Goal: Transaction & Acquisition: Purchase product/service

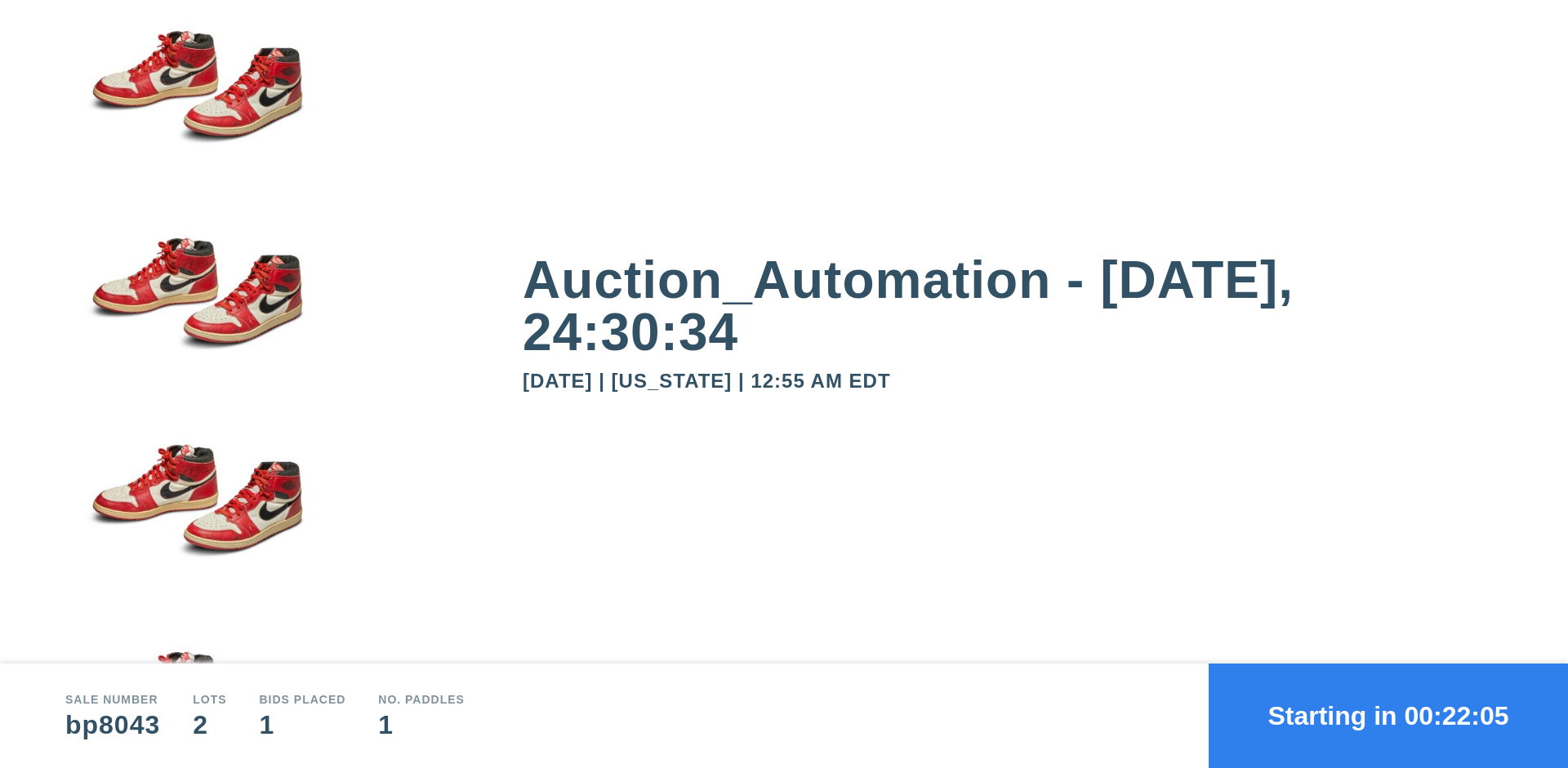
click at [1388, 716] on button "Starting in 00:22:05" at bounding box center [1388, 716] width 359 height 105
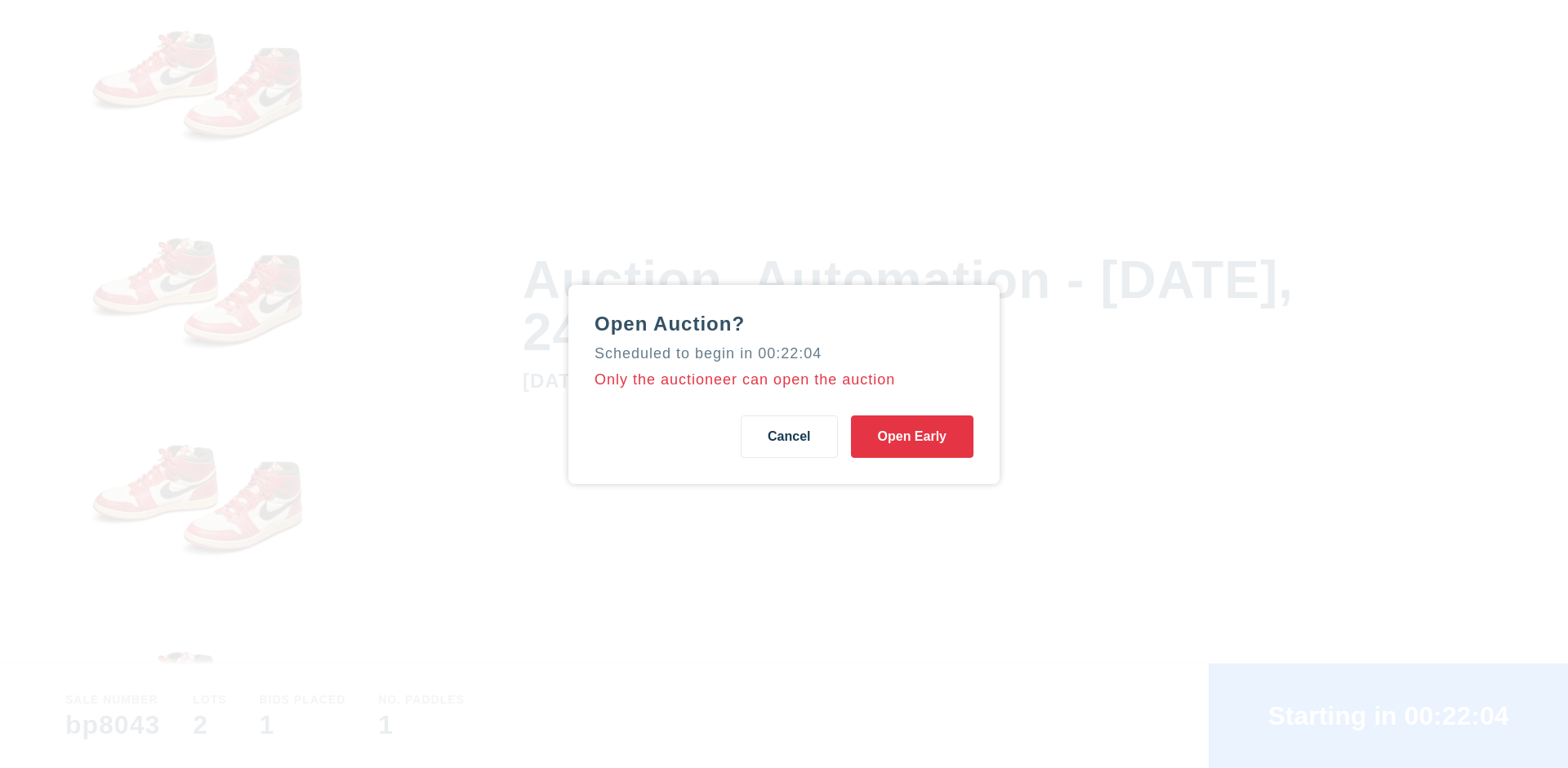
click at [912, 436] on button "Open Early" at bounding box center [912, 437] width 122 height 43
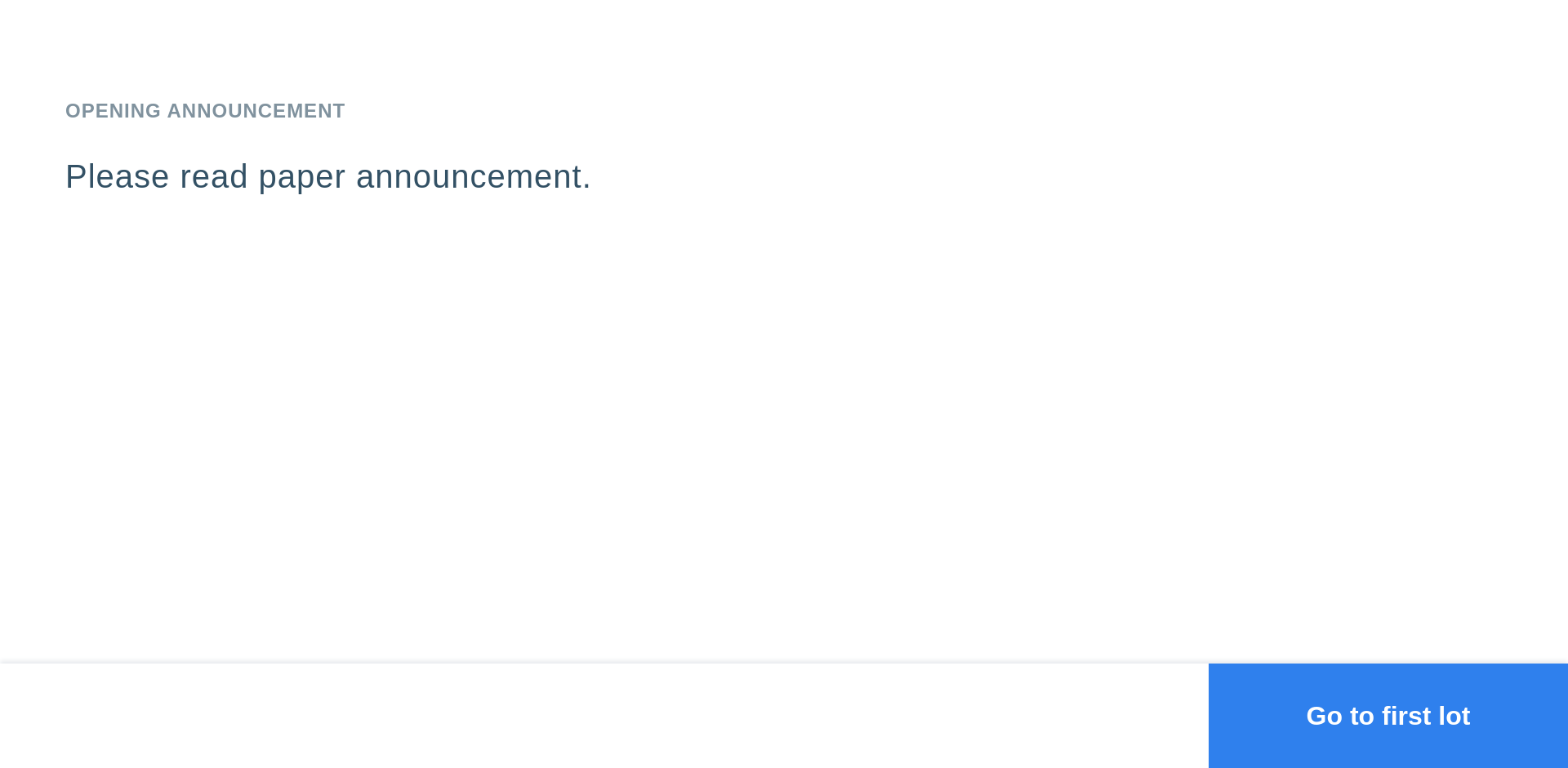
click at [1388, 716] on button "Go to first lot" at bounding box center [1388, 716] width 359 height 105
